Goal: Navigation & Orientation: Find specific page/section

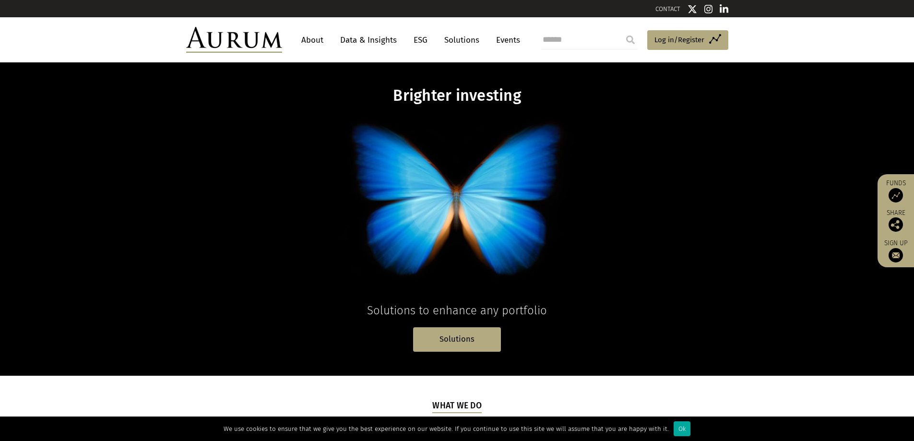
click at [311, 48] on link "About" at bounding box center [313, 40] width 32 height 18
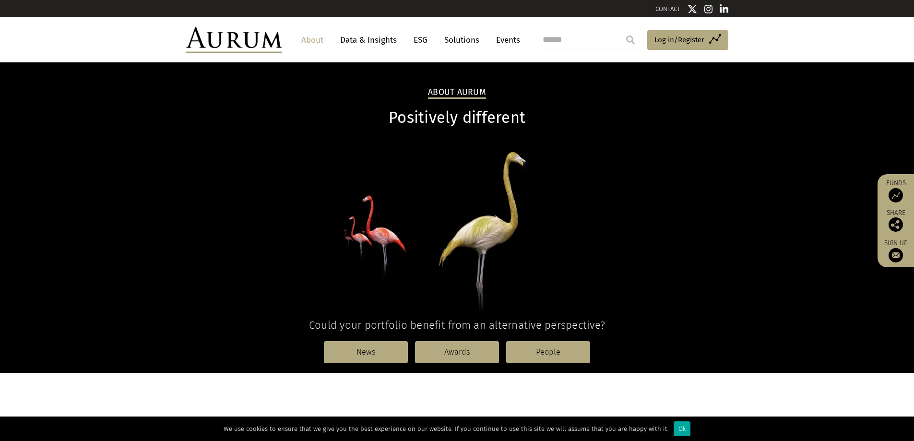
click at [313, 37] on link "About" at bounding box center [313, 40] width 32 height 18
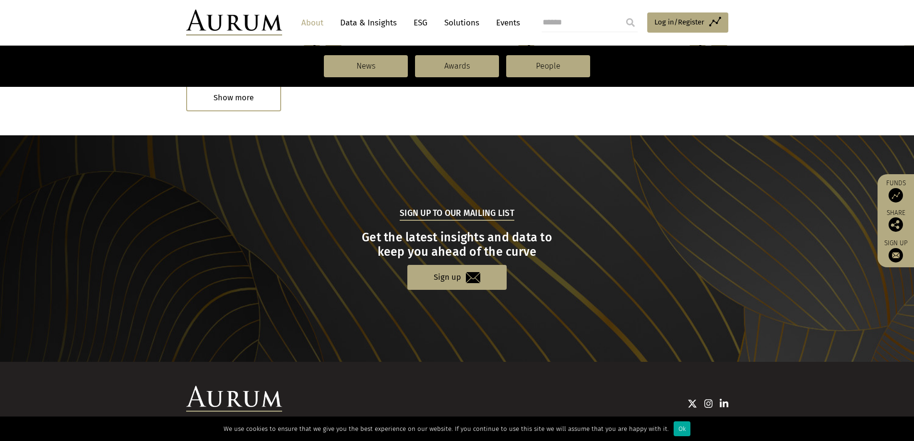
scroll to position [991, 0]
